Goal: Task Accomplishment & Management: Use online tool/utility

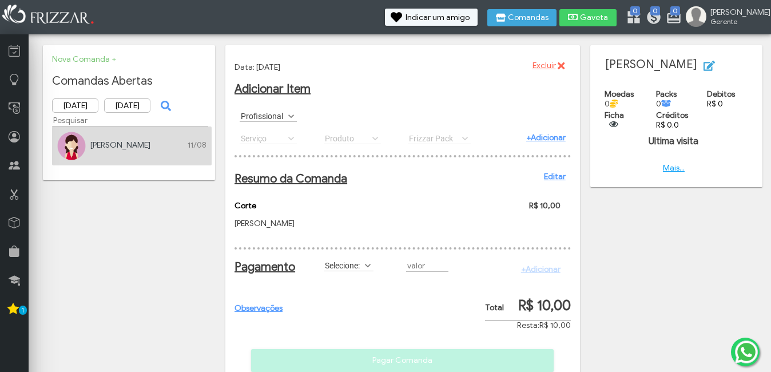
click at [549, 60] on span "Excluir" at bounding box center [543, 65] width 23 height 17
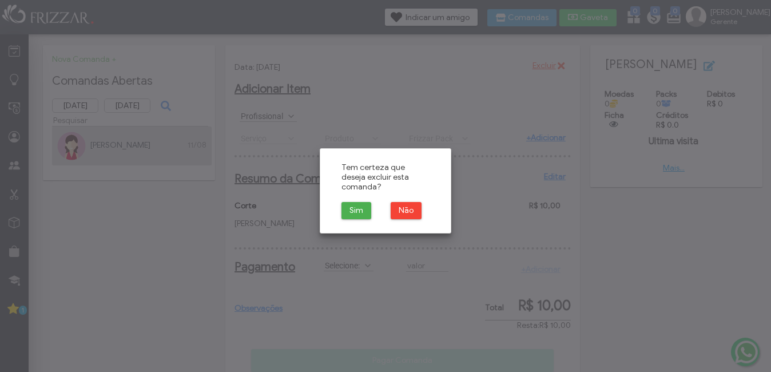
click at [340, 197] on div "Sim" at bounding box center [360, 210] width 49 height 27
click at [345, 202] on button "Sim" at bounding box center [356, 210] width 30 height 17
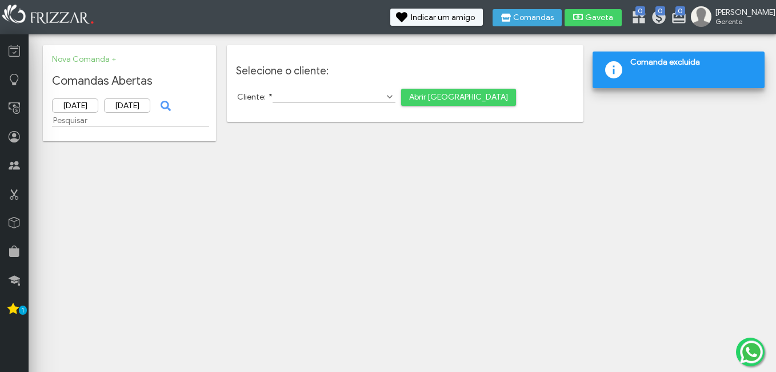
click at [712, 13] on img at bounding box center [701, 16] width 21 height 21
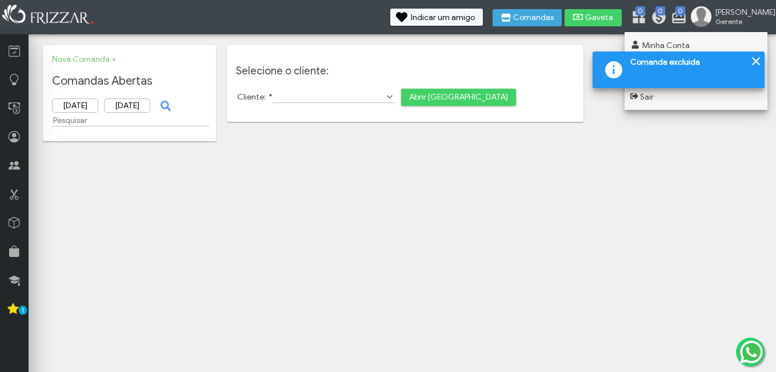
click at [763, 61] on div "Informação Comanda excluida" at bounding box center [679, 69] width 172 height 37
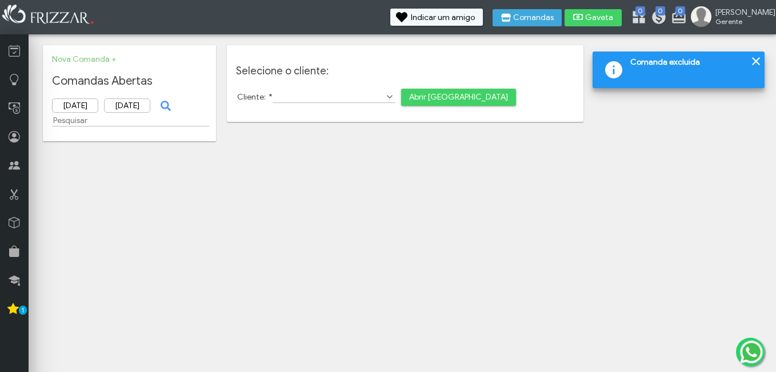
click at [755, 61] on div at bounding box center [756, 61] width 14 height 14
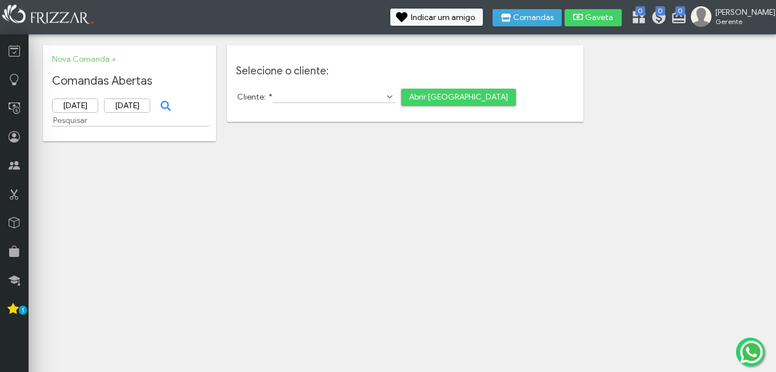
click at [756, 22] on span "Gerente" at bounding box center [741, 21] width 51 height 9
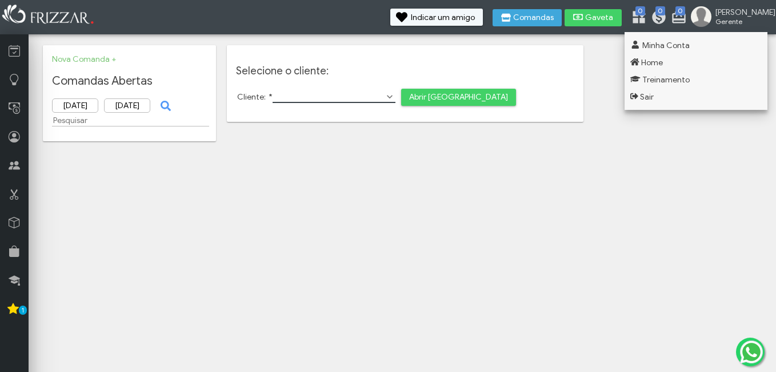
click at [301, 91] on input "Cliente: *" at bounding box center [334, 97] width 123 height 12
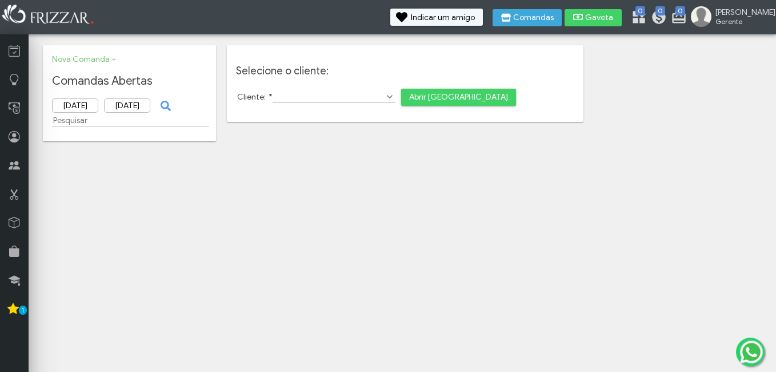
click at [426, 97] on span "Abrir [GEOGRAPHIC_DATA]" at bounding box center [458, 97] width 99 height 17
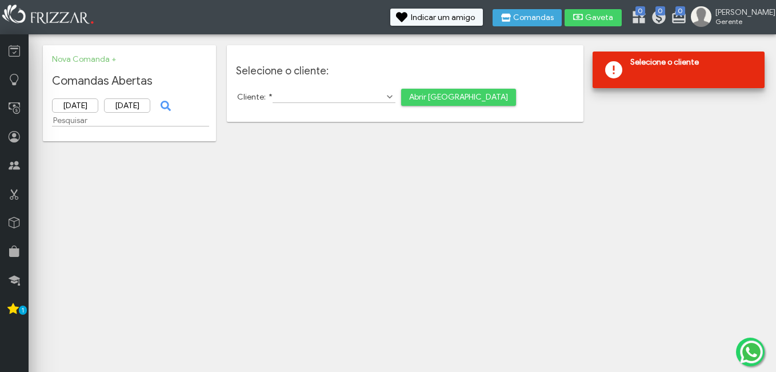
click at [359, 89] on div "Cliente: * Abrir [GEOGRAPHIC_DATA]" at bounding box center [405, 96] width 339 height 19
click at [360, 91] on input "Cliente: *" at bounding box center [334, 97] width 123 height 12
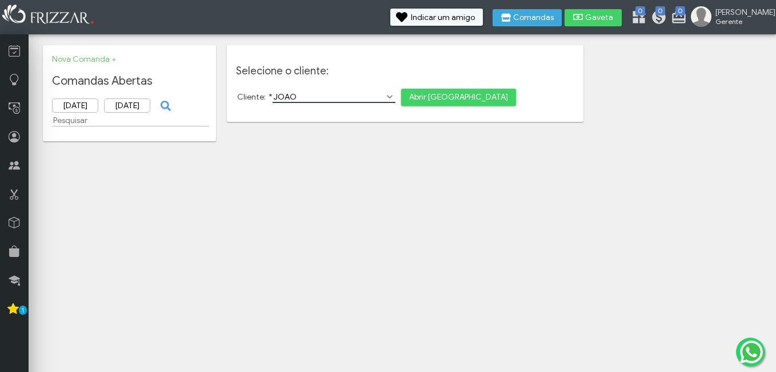
type input "JOAO"
click at [409, 92] on span "Abrir [GEOGRAPHIC_DATA]" at bounding box center [458, 97] width 99 height 17
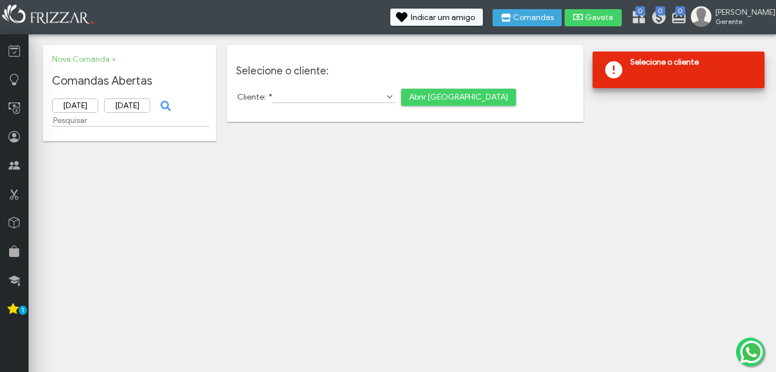
click at [360, 89] on form "Selecione o cliente: Cliente: * No search results are available. Abrir [GEOGRAP…" at bounding box center [405, 86] width 339 height 42
click at [384, 97] on span "Show Options" at bounding box center [389, 96] width 11 height 11
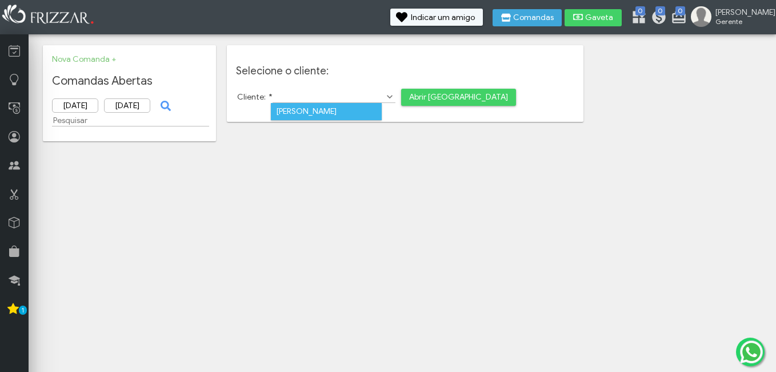
click at [354, 107] on li "[PERSON_NAME]" at bounding box center [326, 111] width 111 height 17
type input "[PERSON_NAME]"
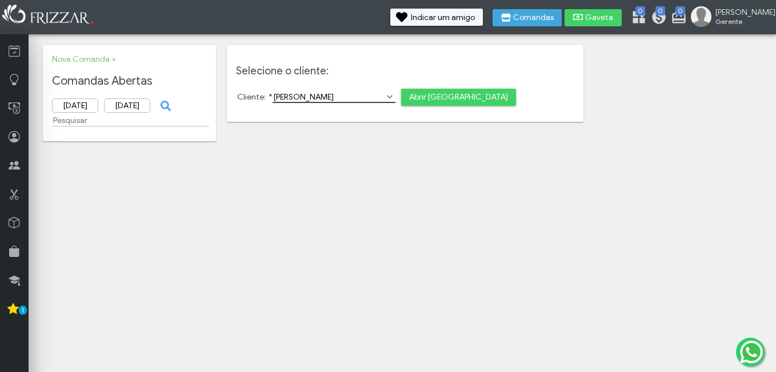
click at [409, 94] on span "Abrir [GEOGRAPHIC_DATA]" at bounding box center [458, 97] width 99 height 17
